Goal: Download file/media

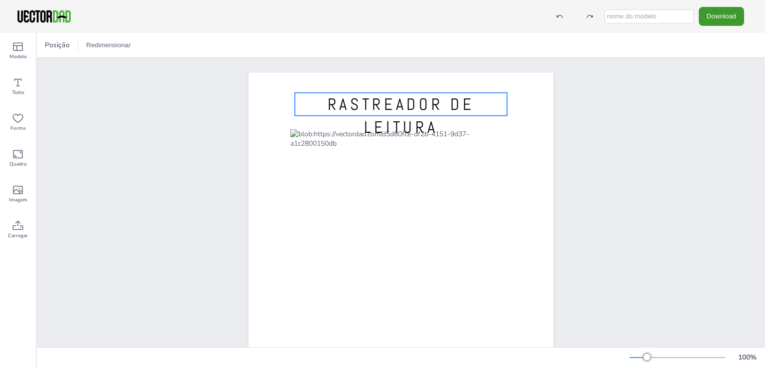
click at [368, 108] on font "RASTREADOR DE LEITURA" at bounding box center [401, 116] width 147 height 44
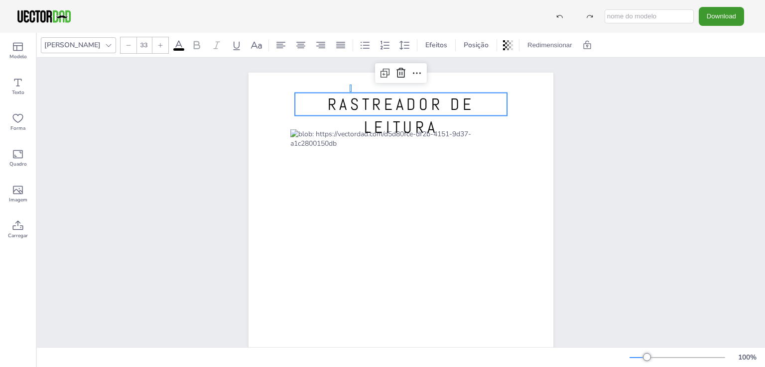
drag, startPoint x: 352, startPoint y: 92, endPoint x: 349, endPoint y: 84, distance: 8.3
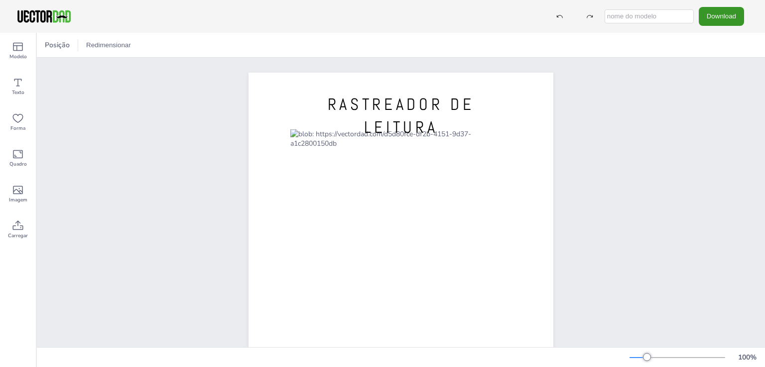
click at [709, 18] on font "Download" at bounding box center [721, 15] width 29 height 7
click at [656, 131] on div "RASTREADOR DE LEITURA [DOMAIN_NAME]" at bounding box center [401, 270] width 728 height 424
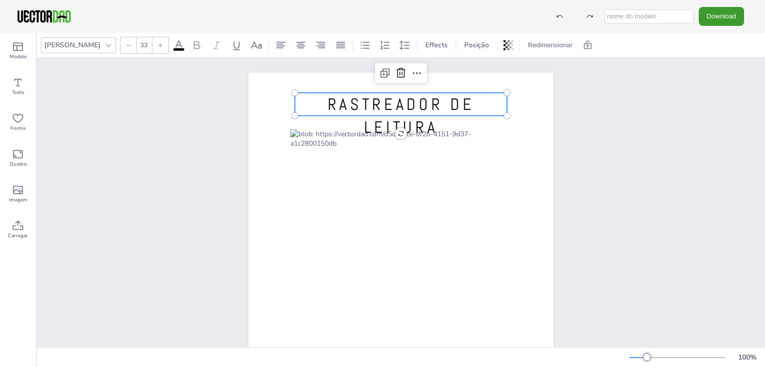
click at [429, 127] on font "RASTREADOR DE LEITURA" at bounding box center [401, 116] width 147 height 44
click at [460, 104] on font "RASTREADOR DE LEITURA" at bounding box center [401, 116] width 147 height 44
click at [397, 74] on icon at bounding box center [401, 73] width 12 height 12
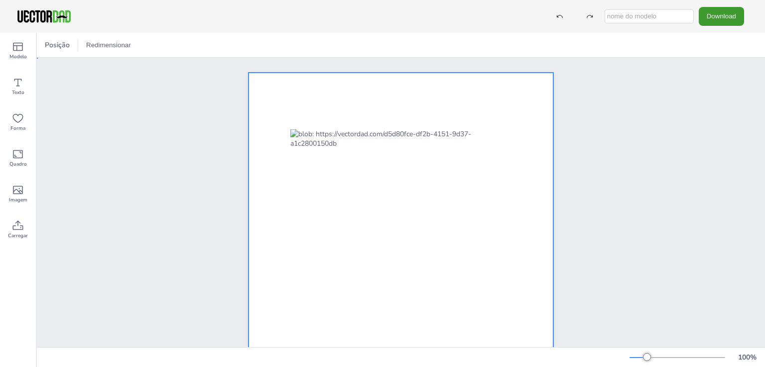
click at [368, 118] on div at bounding box center [400, 270] width 305 height 394
click at [24, 85] on div "Texto" at bounding box center [18, 87] width 36 height 36
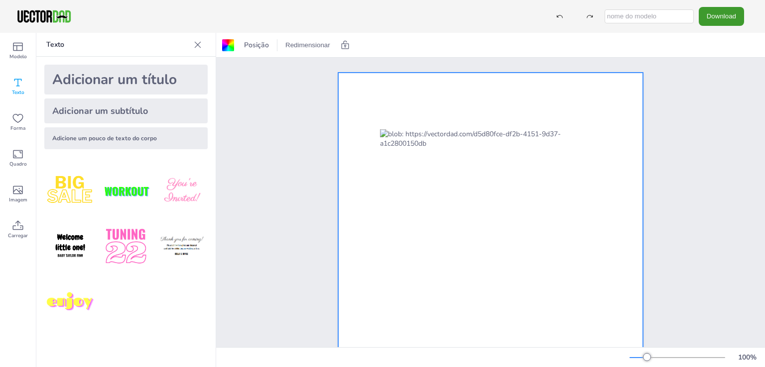
click at [135, 81] on font "Adicionar um título" at bounding box center [114, 79] width 124 height 19
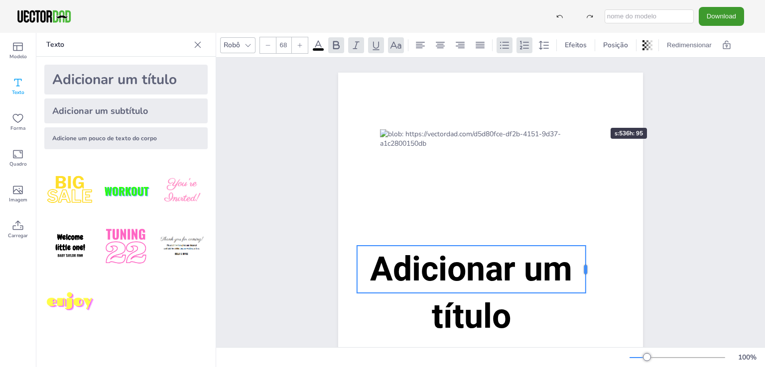
drag, startPoint x: 619, startPoint y: 257, endPoint x: 585, endPoint y: 113, distance: 148.4
click at [585, 113] on div "[DOMAIN_NAME] Adicionar um título" at bounding box center [490, 270] width 305 height 394
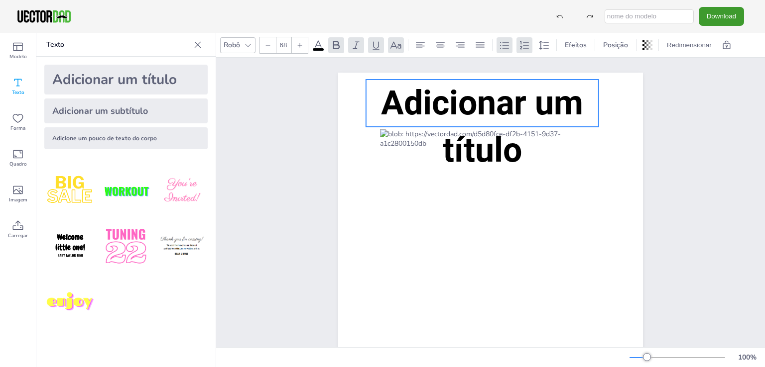
drag, startPoint x: 387, startPoint y: 293, endPoint x: 398, endPoint y: 129, distance: 164.2
click at [398, 129] on p "Adicionar um título" at bounding box center [482, 127] width 233 height 95
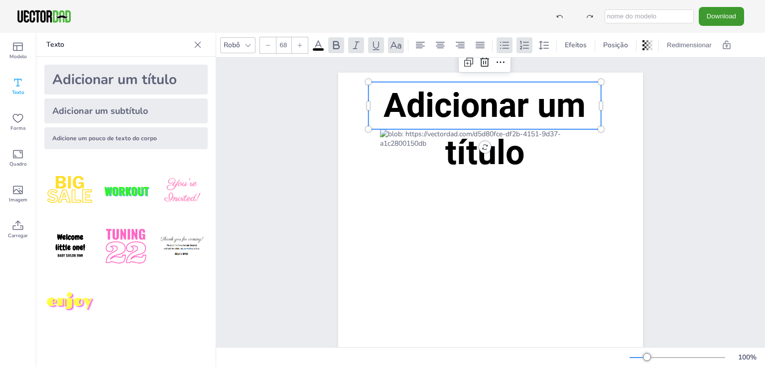
click at [470, 110] on font "Adicionar um título" at bounding box center [484, 129] width 202 height 87
click at [427, 98] on font "Adicionar um título" at bounding box center [484, 129] width 202 height 87
click at [458, 158] on font "Adicionar um título" at bounding box center [484, 129] width 202 height 87
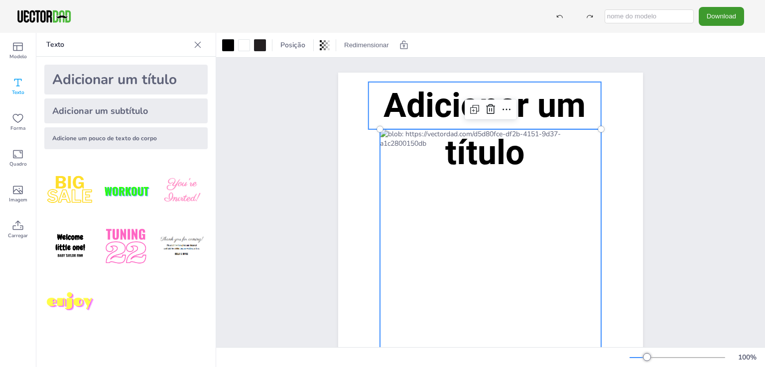
click at [576, 111] on font "Adicionar um título" at bounding box center [484, 129] width 202 height 87
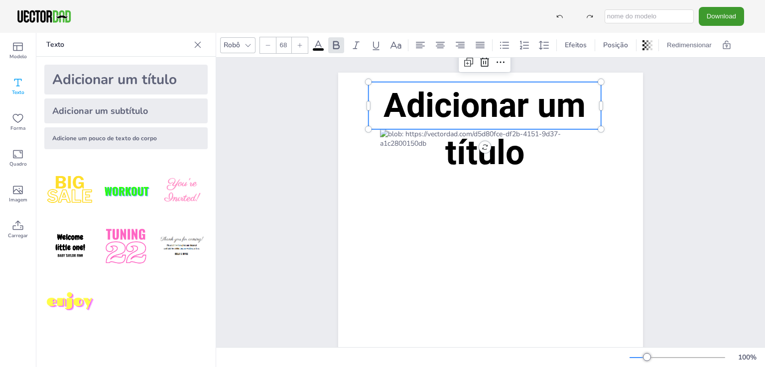
click at [576, 111] on font "Adicionar um título" at bounding box center [484, 129] width 202 height 87
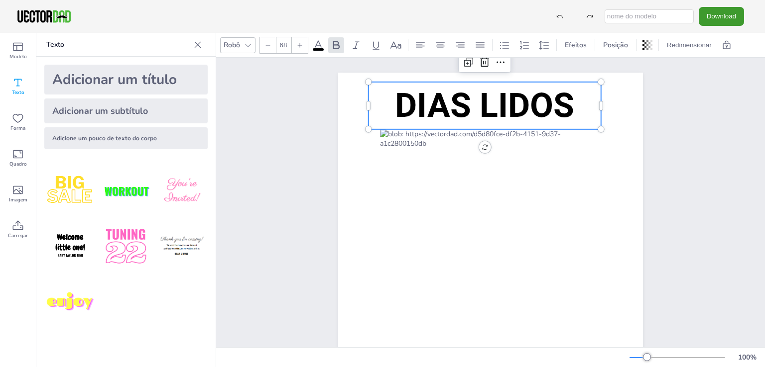
click at [295, 126] on div "[DOMAIN_NAME] DIAS LIDOS DIAS LIDOS" at bounding box center [490, 270] width 390 height 424
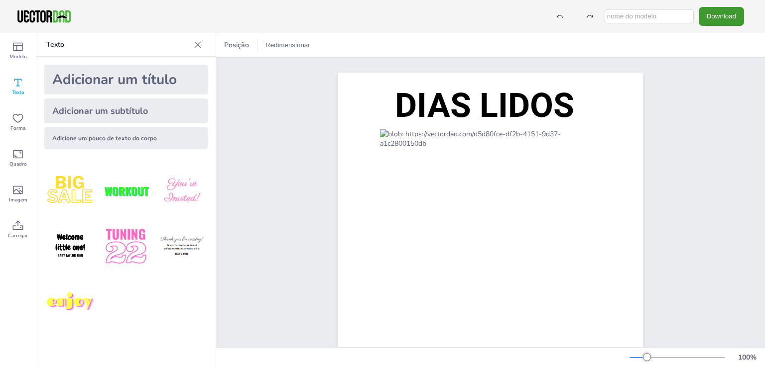
scroll to position [141, 0]
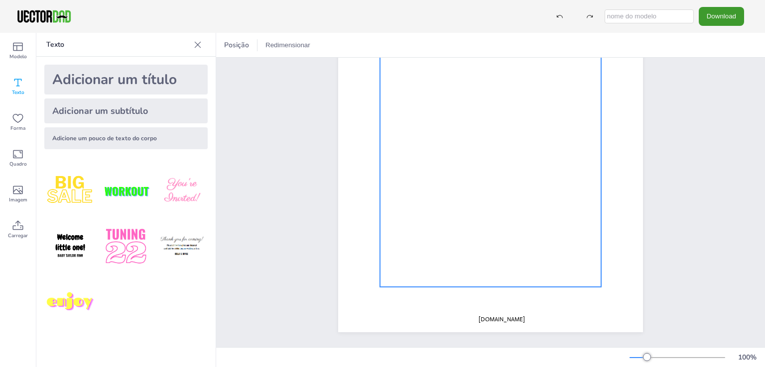
click at [457, 227] on div at bounding box center [490, 142] width 221 height 292
click at [422, 184] on div at bounding box center [490, 142] width 221 height 292
click at [430, 196] on div at bounding box center [490, 142] width 221 height 292
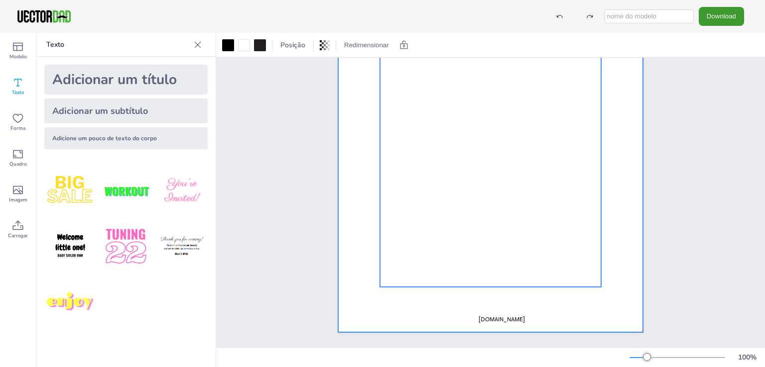
click at [344, 178] on div at bounding box center [490, 136] width 305 height 394
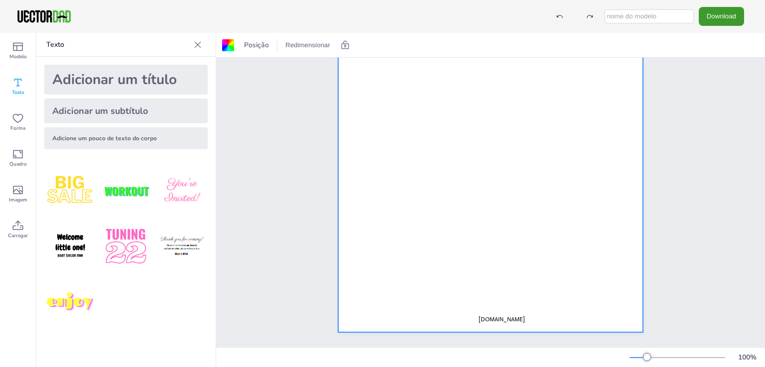
scroll to position [0, 0]
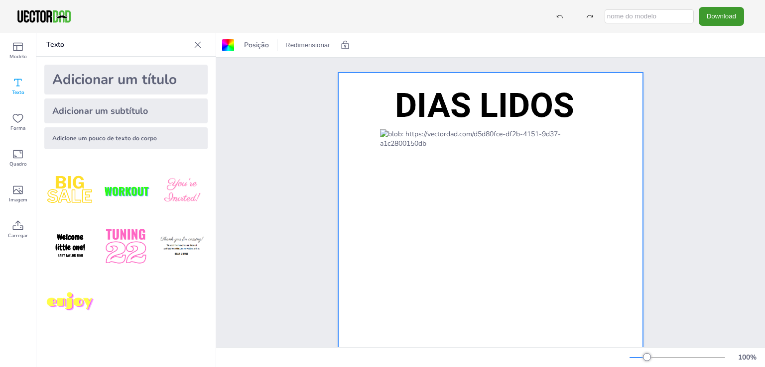
click at [642, 23] on div "Download PNG JPG SVG PDF" at bounding box center [647, 16] width 204 height 18
click at [638, 14] on input "text" at bounding box center [648, 16] width 89 height 14
type input "DIAS LIDOS"
click at [731, 20] on button "Download" at bounding box center [721, 16] width 45 height 18
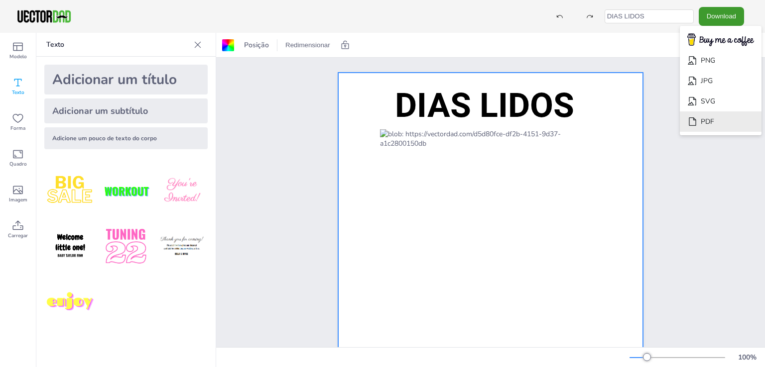
click at [730, 116] on li "PDF" at bounding box center [721, 122] width 82 height 20
